Goal: Information Seeking & Learning: Learn about a topic

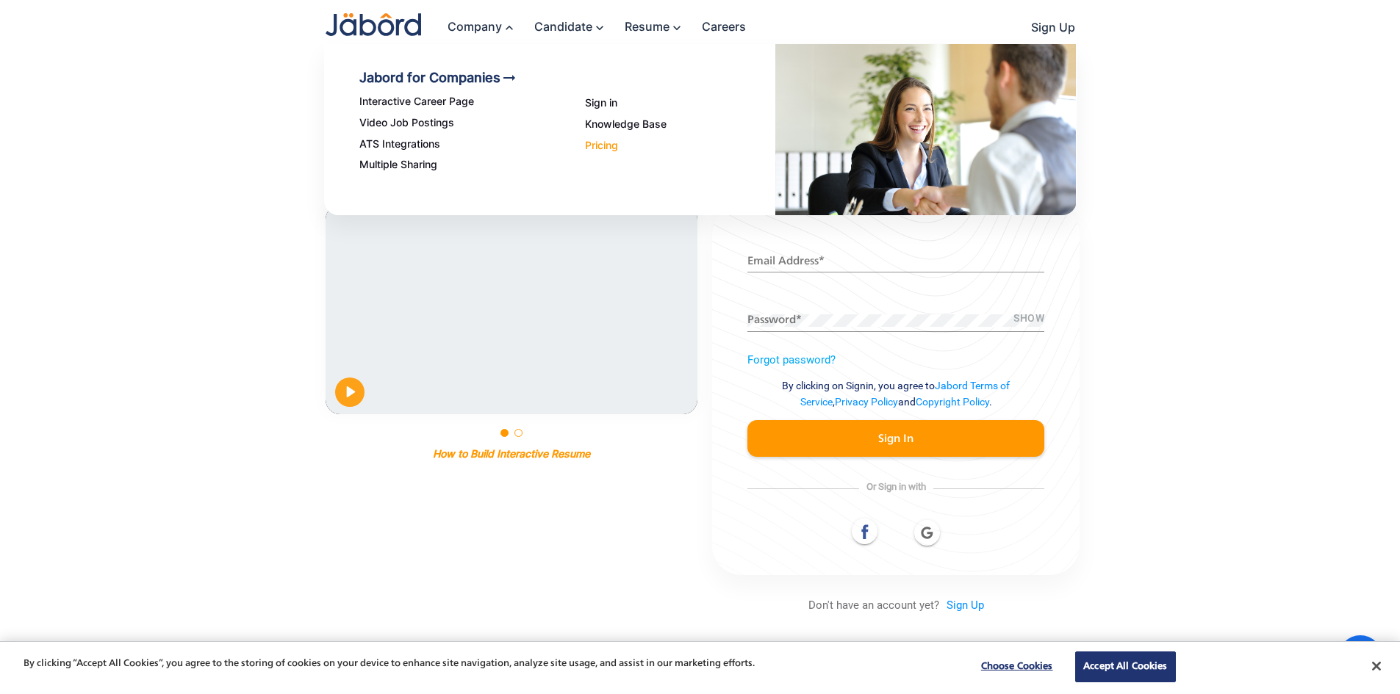
click at [620, 148] on link "Pricing" at bounding box center [680, 146] width 190 height 12
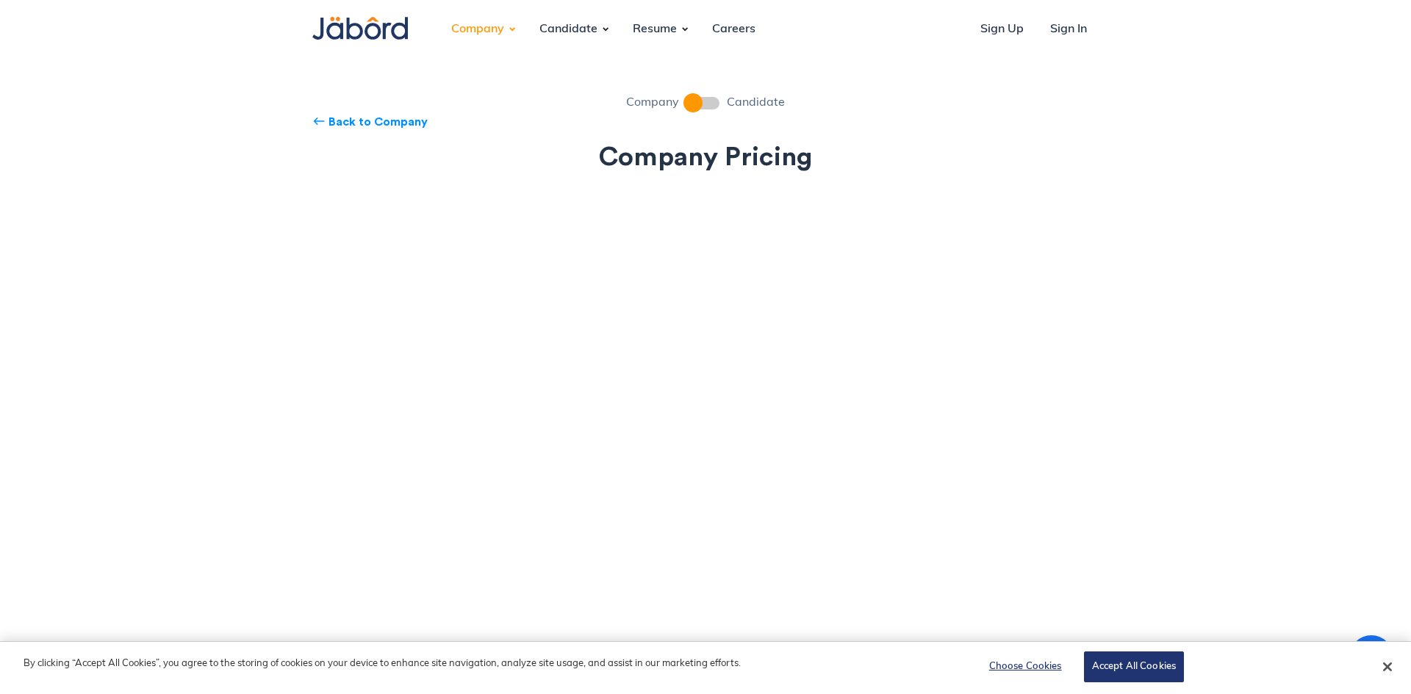
click at [708, 97] on span at bounding box center [702, 103] width 33 height 12
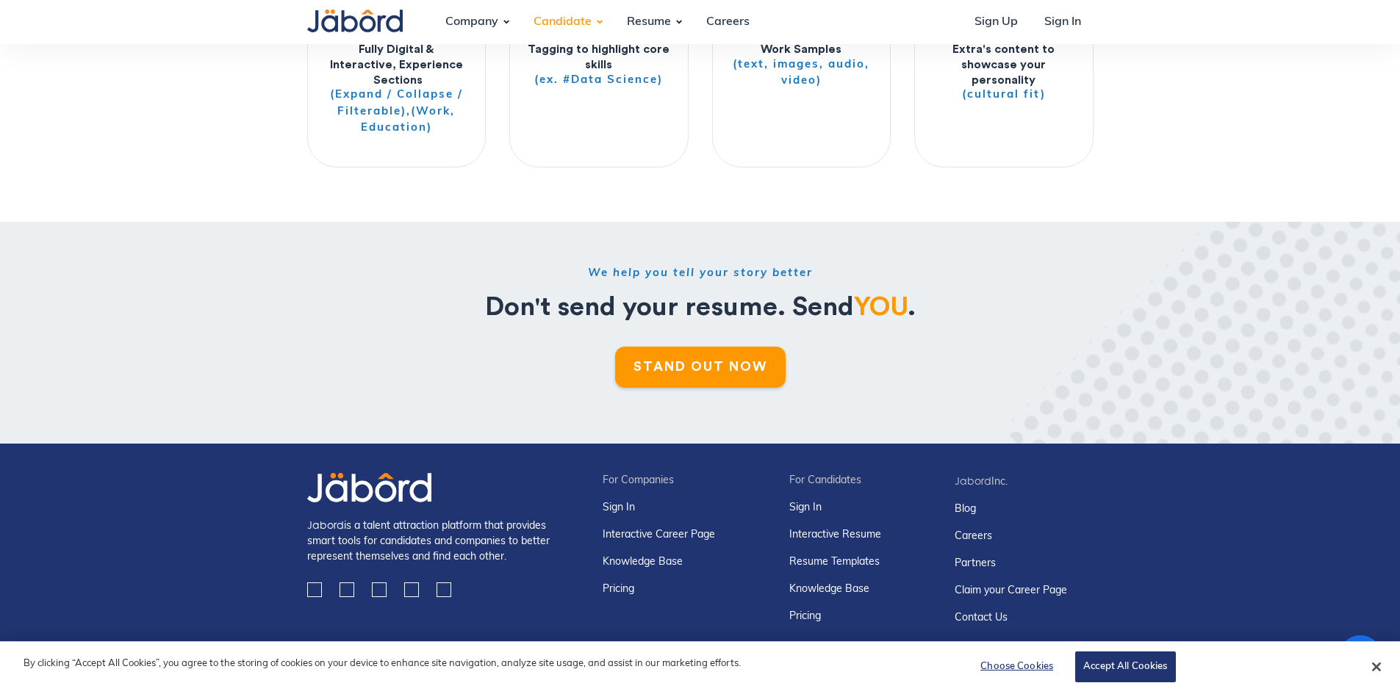
scroll to position [2531, 0]
